Goal: Information Seeking & Learning: Learn about a topic

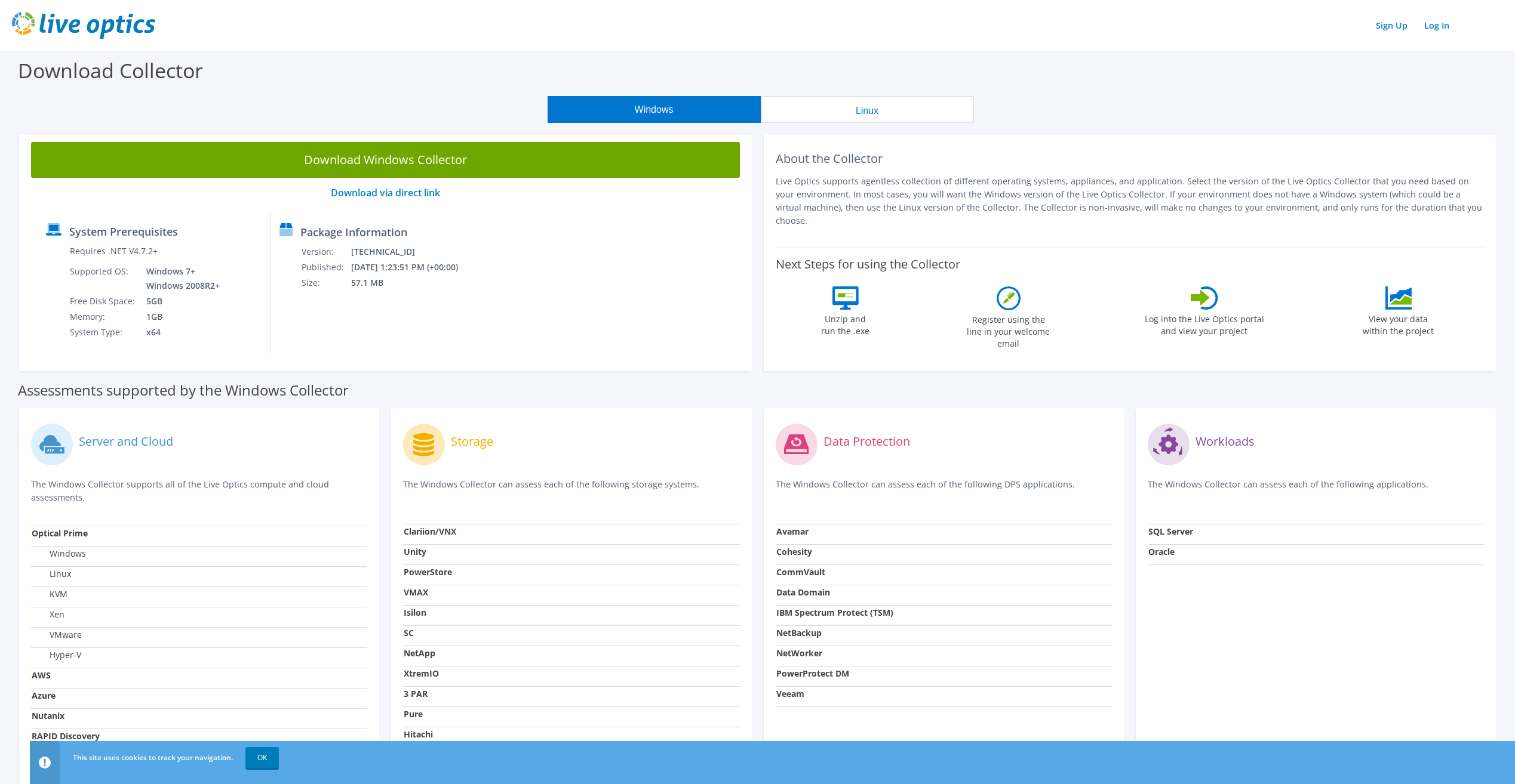
click at [1187, 386] on div "Assessments supported by the Windows Collector" at bounding box center [757, 387] width 1479 height 30
click at [1195, 102] on div "Windows Linux" at bounding box center [760, 110] width 1497 height 27
click at [1395, 380] on div "Assessments supported by the Windows Collector" at bounding box center [757, 387] width 1479 height 30
click at [1287, 156] on h2 "About the Collector" at bounding box center [1129, 159] width 709 height 15
click at [1314, 123] on section "Download Collector Windows Linux Download Windows Collector Download via direct…" at bounding box center [757, 468] width 1515 height 836
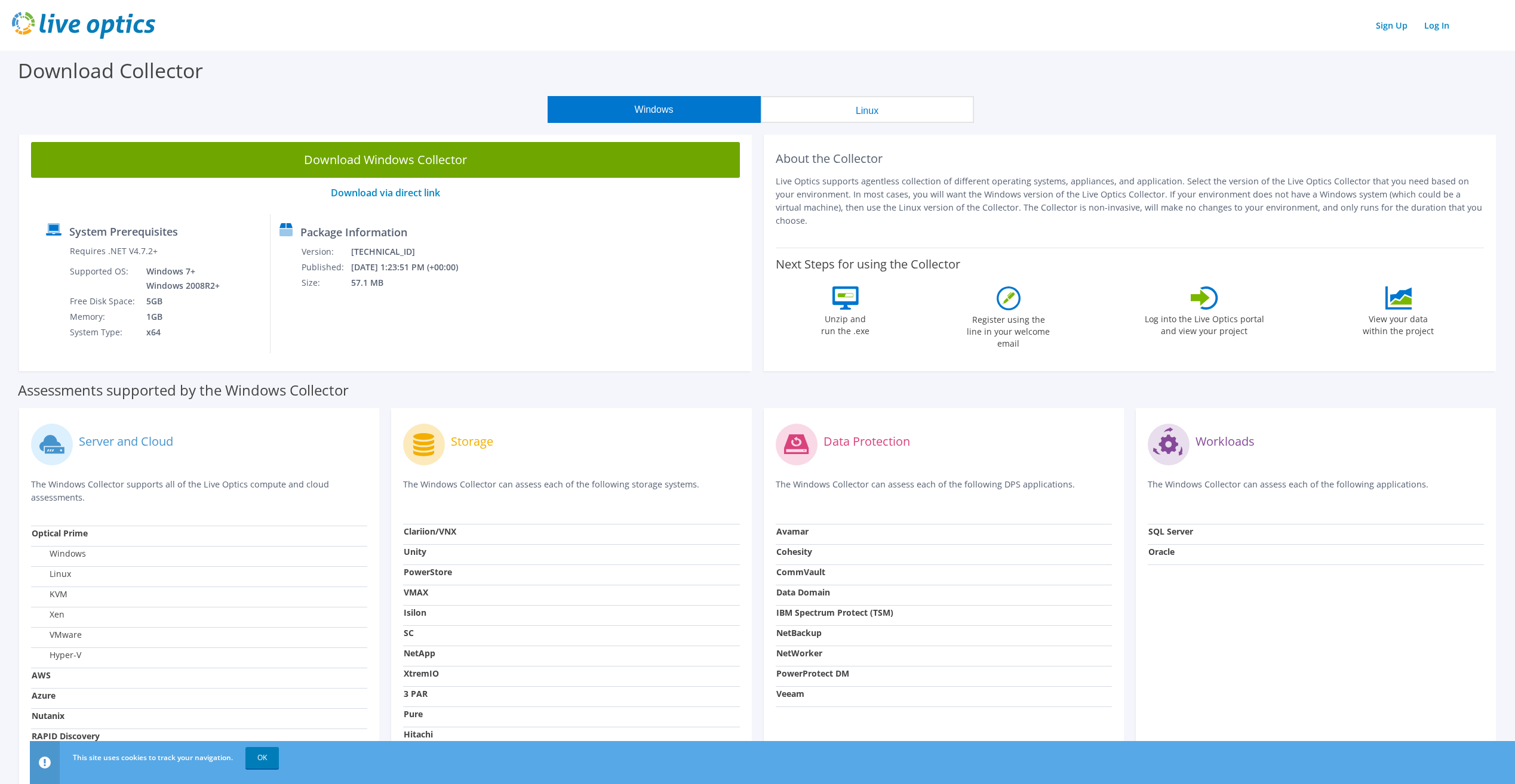
click at [1226, 383] on div "Assessments supported by the Windows Collector" at bounding box center [757, 387] width 1479 height 30
click at [1220, 383] on div "Assessments supported by the Windows Collector" at bounding box center [757, 387] width 1479 height 30
click at [1206, 374] on div "Assessments supported by the Windows Collector" at bounding box center [757, 387] width 1479 height 30
click at [1068, 391] on div "Assessments supported by the Windows Collector" at bounding box center [757, 387] width 1479 height 30
click at [1282, 380] on div "Assessments supported by the Windows Collector" at bounding box center [757, 387] width 1479 height 30
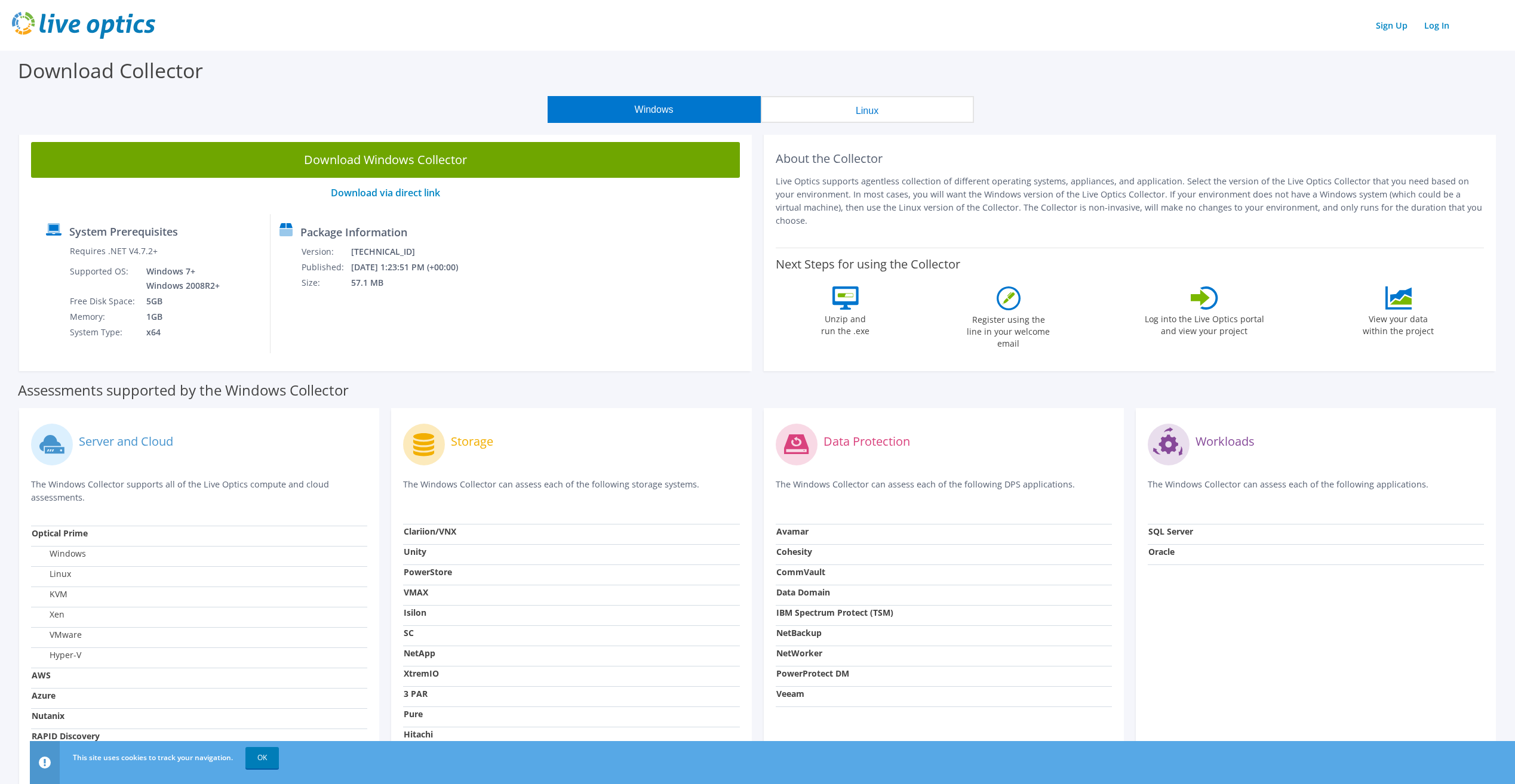
click at [1050, 393] on div "Assessments supported by the Windows Collector" at bounding box center [757, 387] width 1479 height 30
click at [1140, 387] on div "Assessments supported by the Windows Collector" at bounding box center [757, 387] width 1479 height 30
click at [1197, 396] on div "Assessments supported by the Windows Collector" at bounding box center [757, 387] width 1479 height 30
click at [1163, 388] on div "Assessments supported by the Windows Collector" at bounding box center [757, 387] width 1479 height 30
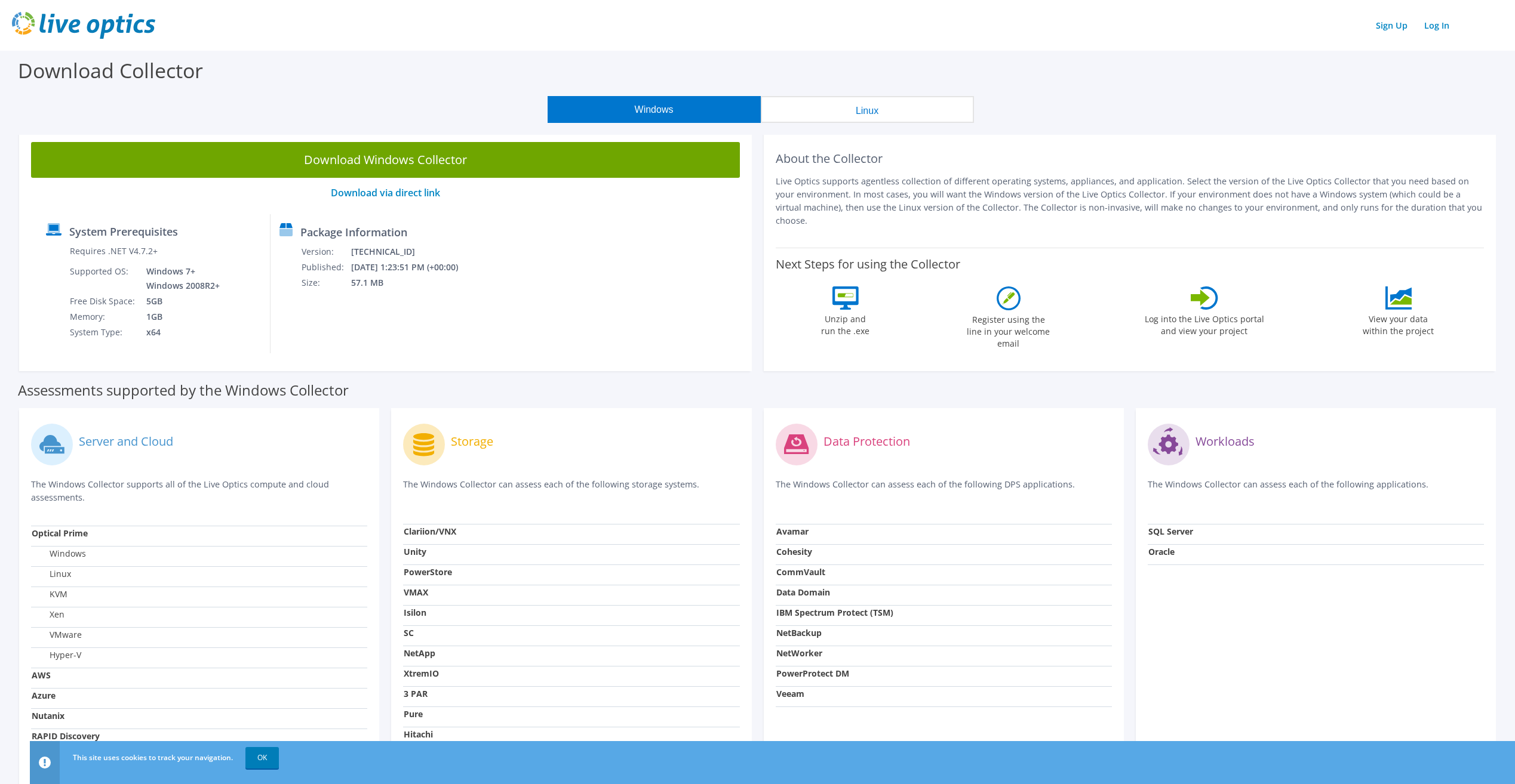
click at [744, 391] on div "Assessments supported by the Windows Collector" at bounding box center [757, 387] width 1479 height 30
click at [1209, 387] on div "Assessments supported by the Windows Collector" at bounding box center [757, 387] width 1479 height 30
click at [1133, 389] on div "Assessments supported by the Windows Collector" at bounding box center [757, 387] width 1479 height 30
click at [1196, 389] on div "Assessments supported by the Windows Collector" at bounding box center [757, 387] width 1479 height 30
click at [1113, 397] on div "Assessments supported by the Windows Collector" at bounding box center [757, 387] width 1479 height 30
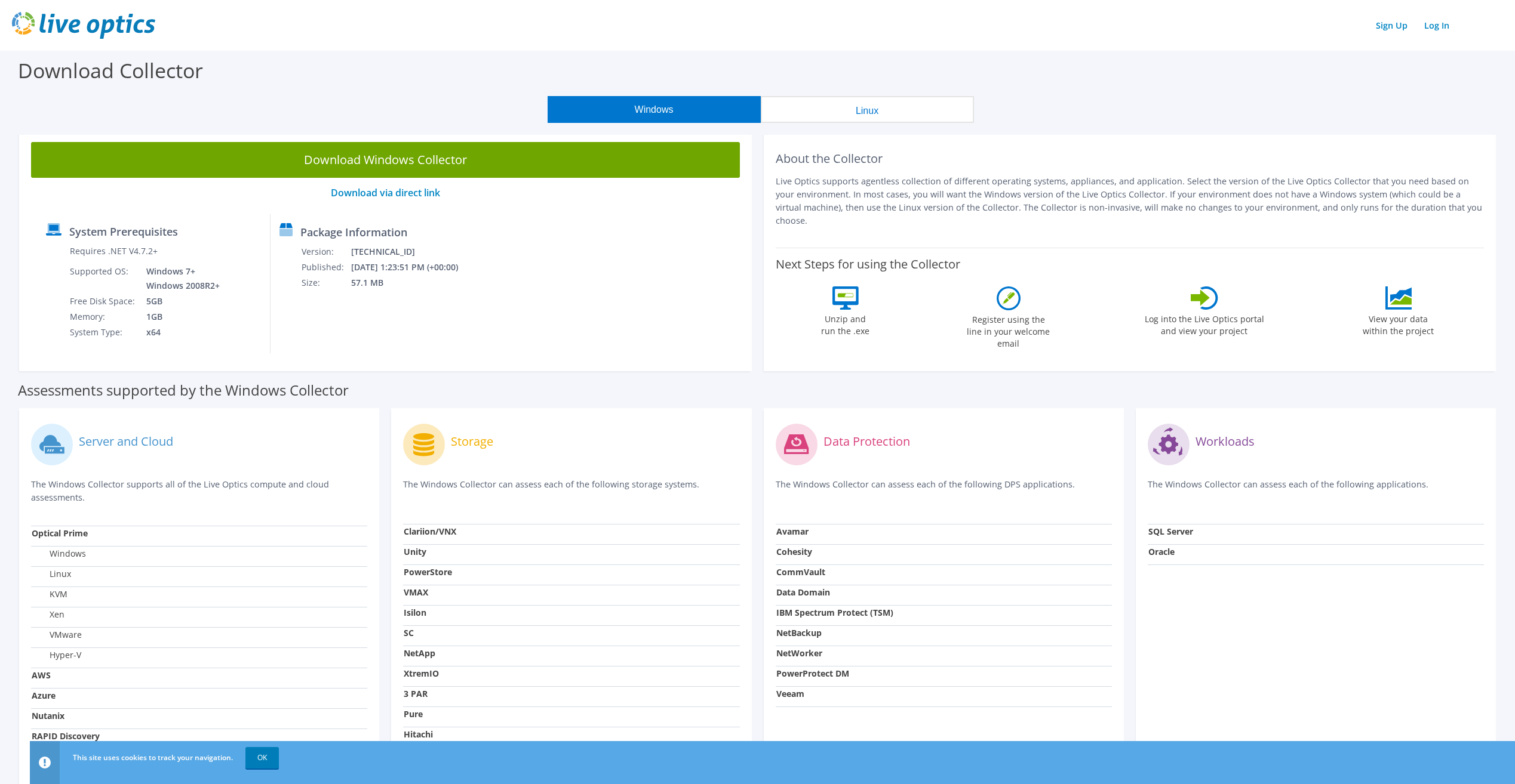
click at [1081, 394] on div "Assessments supported by the Windows Collector" at bounding box center [757, 387] width 1479 height 30
click at [1144, 377] on div "Assessments supported by the Windows Collector" at bounding box center [757, 387] width 1479 height 30
click at [1098, 379] on div "Assessments supported by the Windows Collector" at bounding box center [757, 387] width 1479 height 30
click at [1133, 382] on div "Assessments supported by the Windows Collector" at bounding box center [757, 387] width 1479 height 30
click at [1095, 387] on div "Assessments supported by the Windows Collector" at bounding box center [757, 387] width 1479 height 30
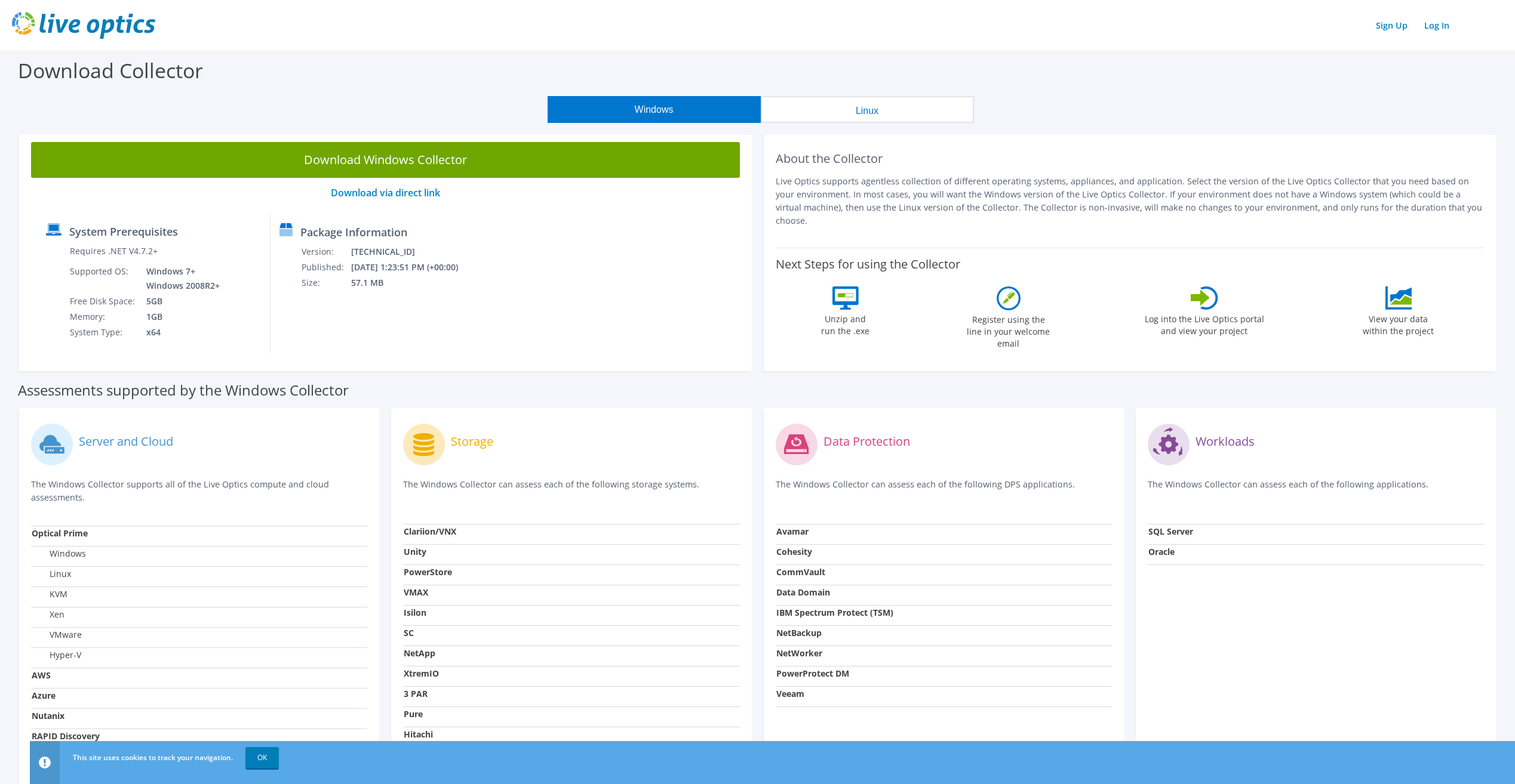
click at [1253, 398] on div "Assessments supported by the Windows Collector" at bounding box center [757, 387] width 1479 height 30
click at [1081, 383] on div "Assessments supported by the Windows Collector" at bounding box center [757, 387] width 1479 height 30
click at [1240, 387] on div "Assessments supported by the Windows Collector" at bounding box center [757, 387] width 1479 height 30
click at [1252, 228] on div "About the Collector Live Optics supports agentless collection of different oper…" at bounding box center [1129, 250] width 732 height 241
click at [1129, 383] on div "Assessments supported by the Windows Collector" at bounding box center [757, 387] width 1479 height 30
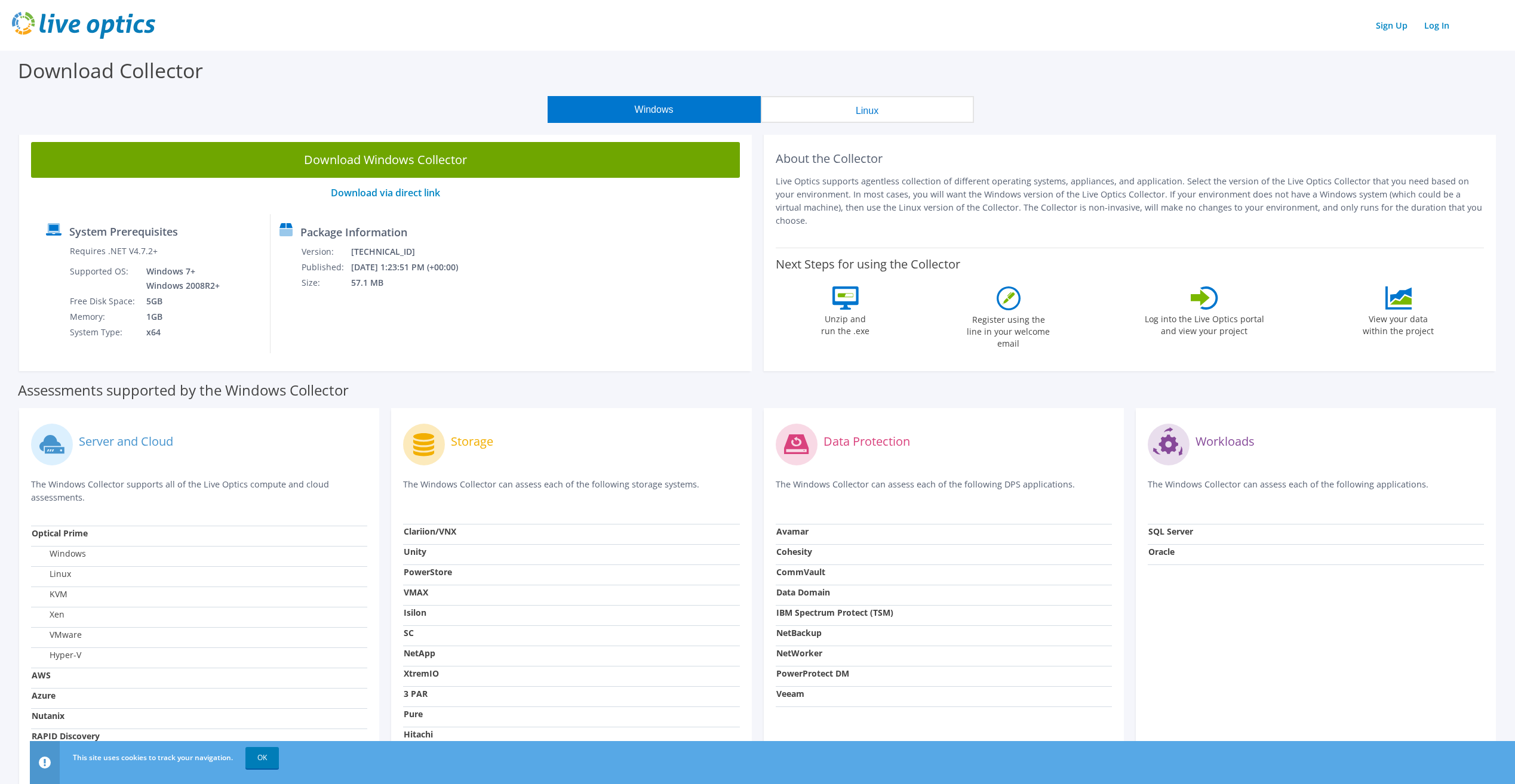
click at [1202, 391] on div "Assessments supported by the Windows Collector" at bounding box center [757, 387] width 1479 height 30
click at [1366, 387] on div "Assessments supported by the Windows Collector" at bounding box center [757, 387] width 1479 height 30
